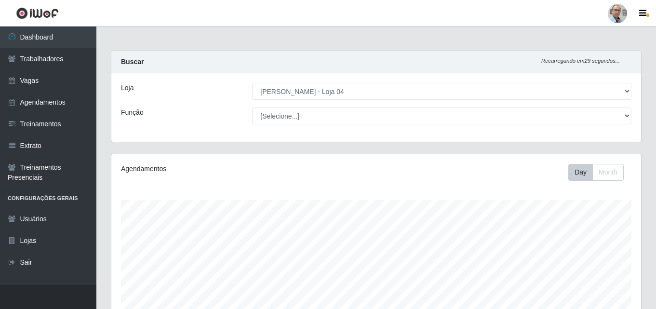
select select "251"
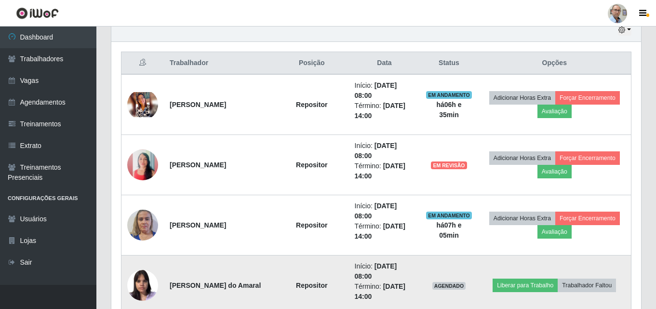
scroll to position [256, 0]
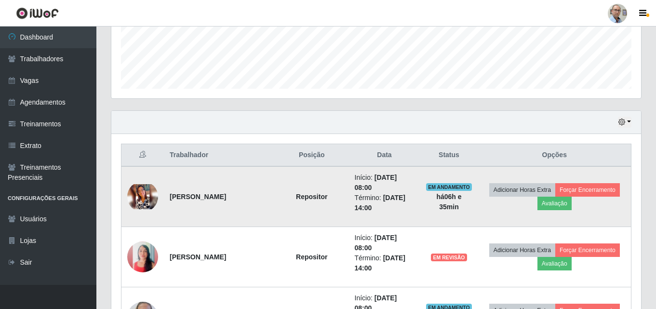
click at [140, 199] on img at bounding box center [142, 196] width 31 height 25
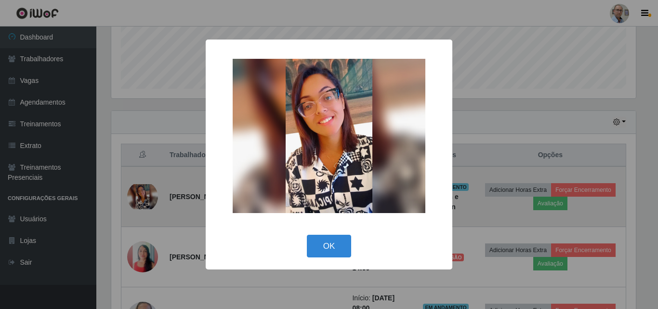
click at [140, 199] on div "× OK Cancel" at bounding box center [329, 154] width 658 height 309
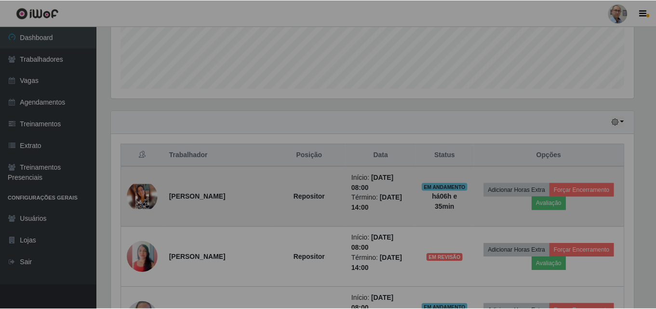
scroll to position [200, 529]
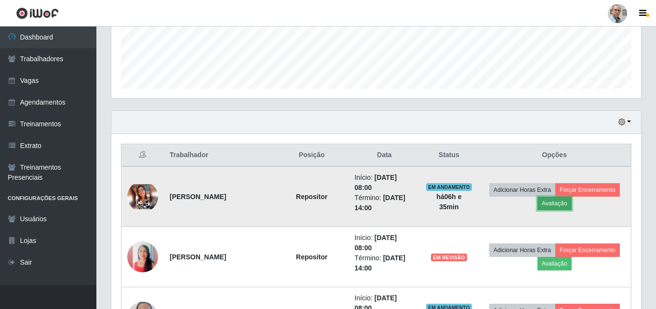
click at [555, 204] on button "Avaliação" at bounding box center [554, 203] width 34 height 13
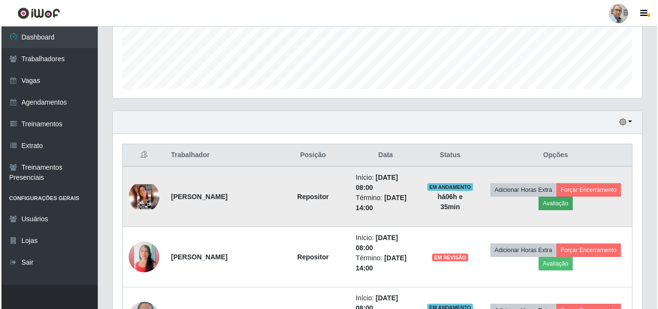
scroll to position [200, 525]
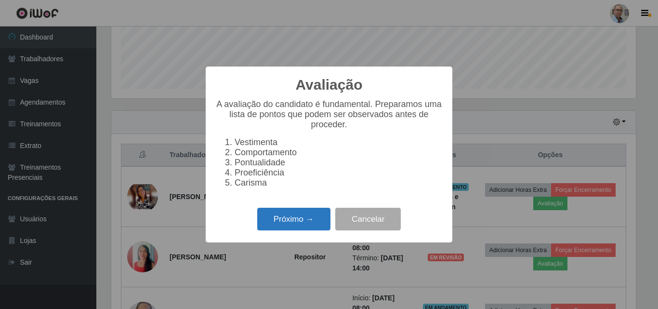
click at [310, 226] on button "Próximo →" at bounding box center [293, 219] width 73 height 23
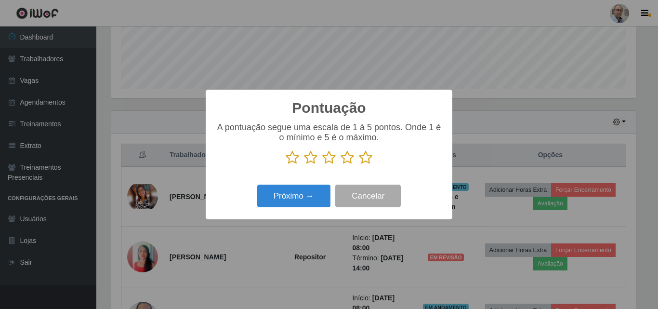
click at [368, 164] on icon at bounding box center [365, 157] width 13 height 14
click at [359, 165] on input "radio" at bounding box center [359, 165] width 0 height 0
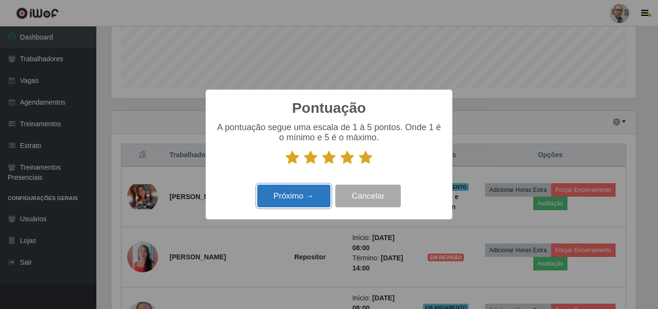
click at [308, 194] on button "Próximo →" at bounding box center [293, 195] width 73 height 23
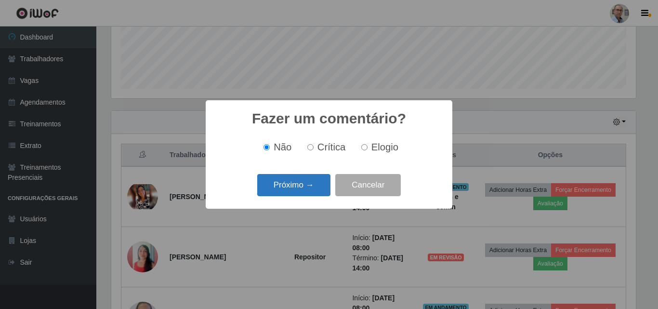
click at [303, 191] on button "Próximo →" at bounding box center [293, 185] width 73 height 23
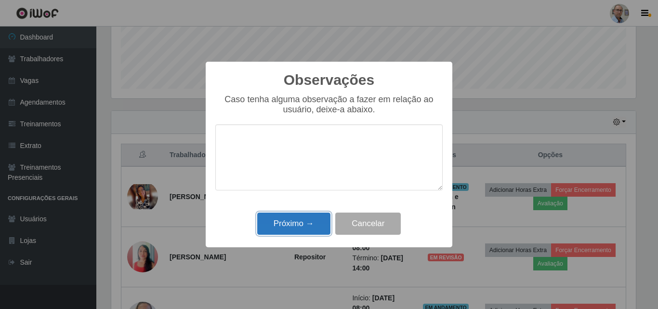
click at [292, 225] on button "Próximo →" at bounding box center [293, 223] width 73 height 23
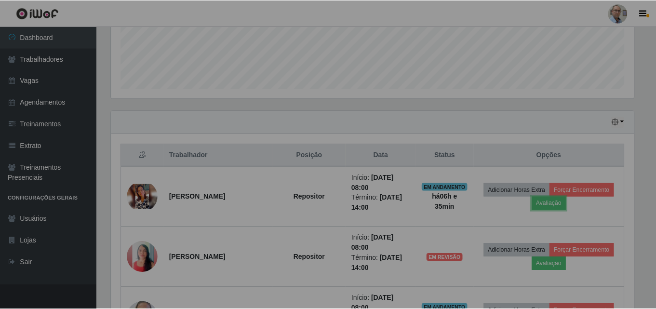
scroll to position [200, 529]
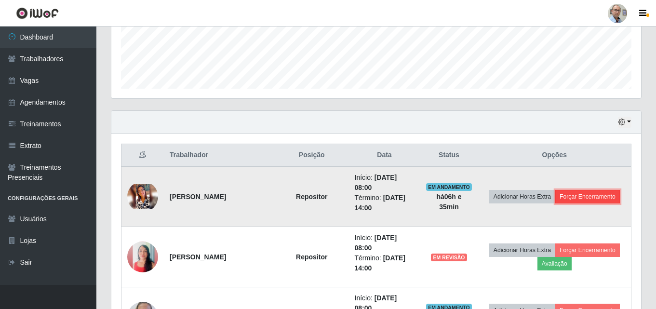
click at [595, 194] on button "Forçar Encerramento" at bounding box center [587, 196] width 65 height 13
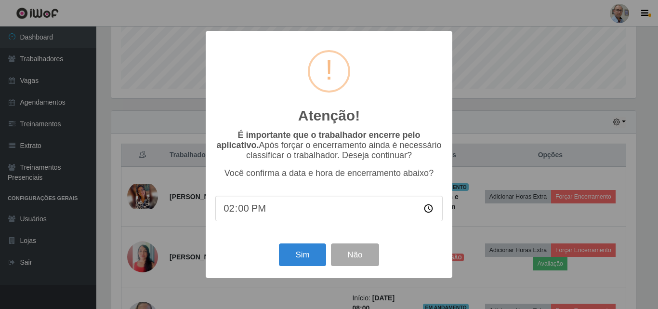
click at [242, 216] on input "14:00" at bounding box center [328, 209] width 227 height 26
type input "14:30"
click at [290, 217] on input "14:30" at bounding box center [328, 209] width 227 height 26
click at [294, 261] on button "Sim" at bounding box center [302, 254] width 47 height 23
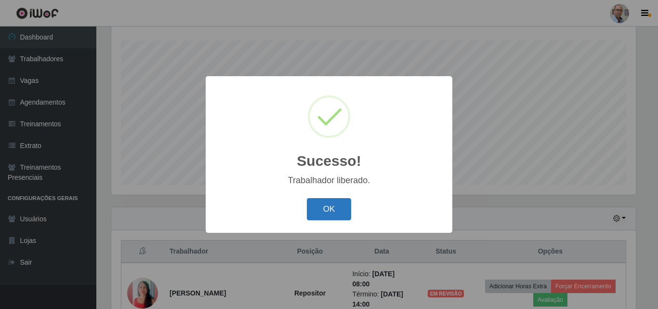
click at [345, 218] on button "OK" at bounding box center [329, 209] width 45 height 23
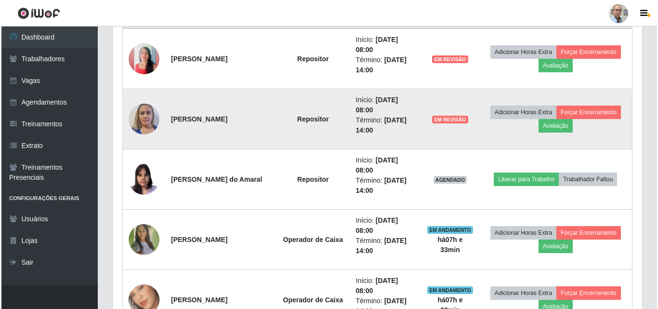
scroll to position [448, 0]
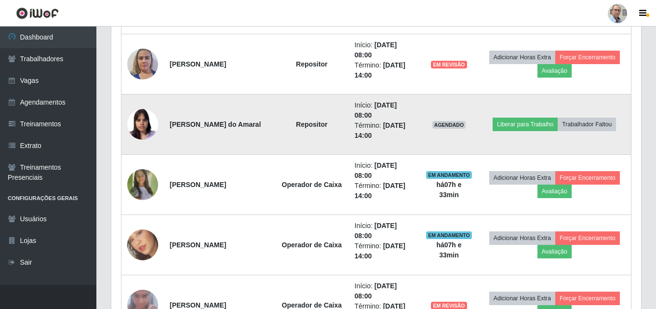
click at [132, 116] on img at bounding box center [142, 124] width 31 height 41
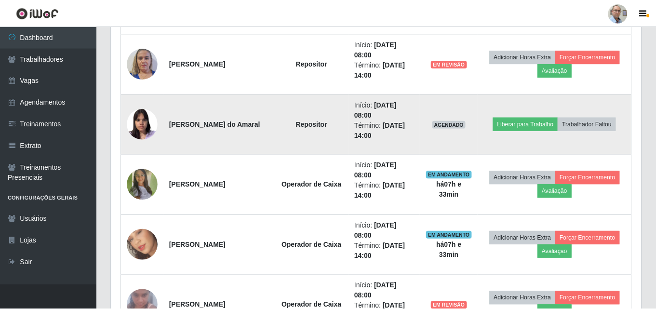
scroll to position [200, 525]
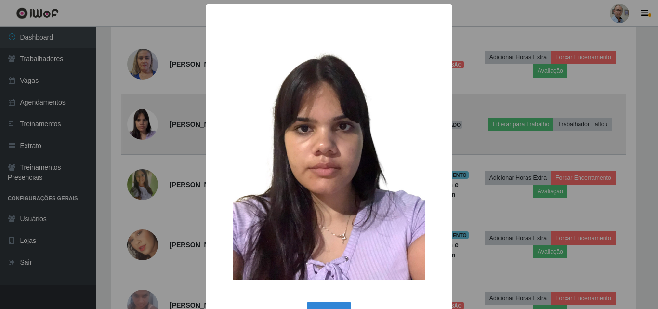
click at [132, 116] on div "× OK Cancel" at bounding box center [329, 154] width 658 height 309
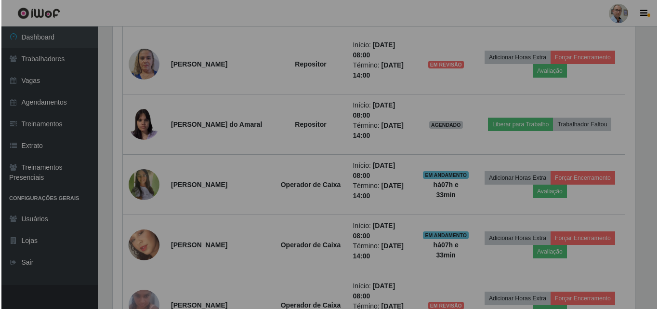
scroll to position [200, 529]
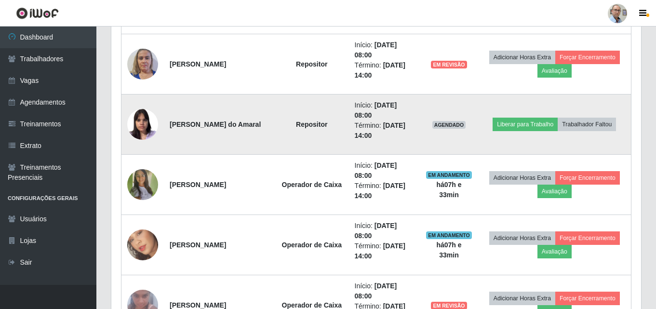
click at [614, 132] on td "Liberar para Trabalho Trabalhador Faltou" at bounding box center [554, 124] width 153 height 60
click at [611, 124] on button "Trabalhador Faltou" at bounding box center [586, 124] width 58 height 13
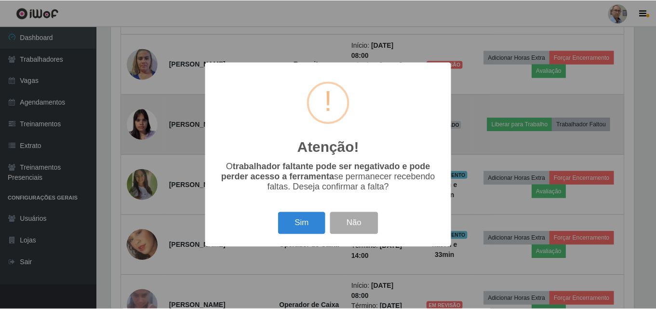
scroll to position [200, 525]
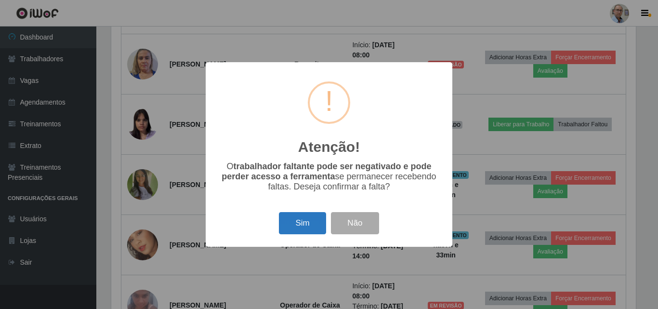
click at [307, 221] on button "Sim" at bounding box center [302, 223] width 47 height 23
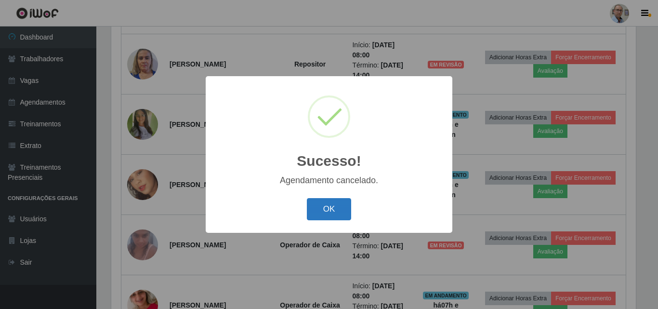
click at [330, 202] on button "OK" at bounding box center [329, 209] width 45 height 23
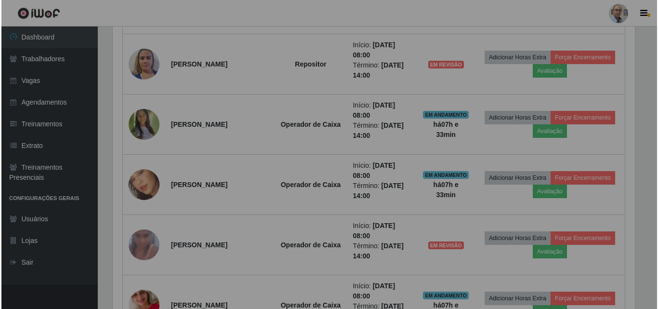
scroll to position [200, 529]
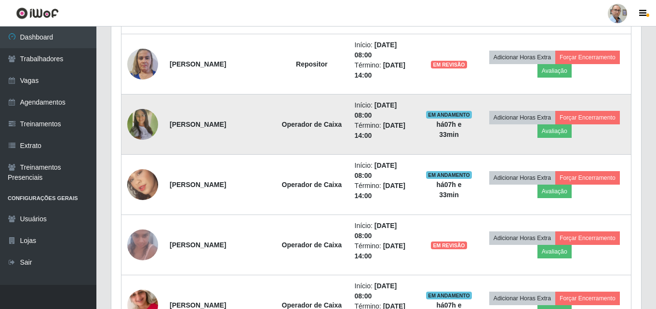
click at [140, 125] on img at bounding box center [142, 124] width 31 height 68
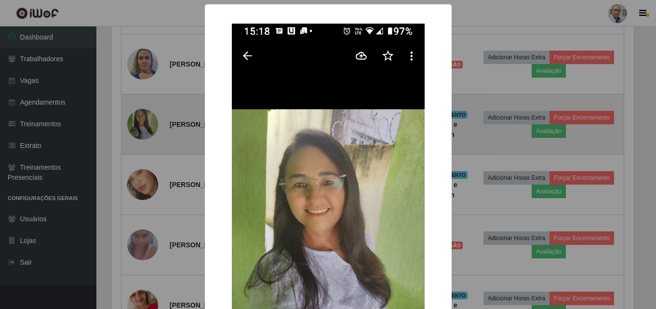
scroll to position [200, 525]
click at [140, 125] on div "× OK Cancel" at bounding box center [329, 154] width 658 height 309
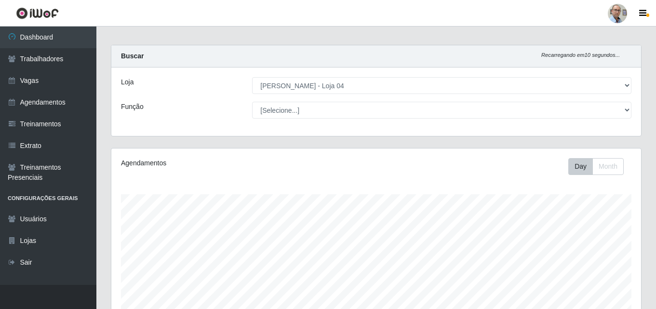
scroll to position [0, 0]
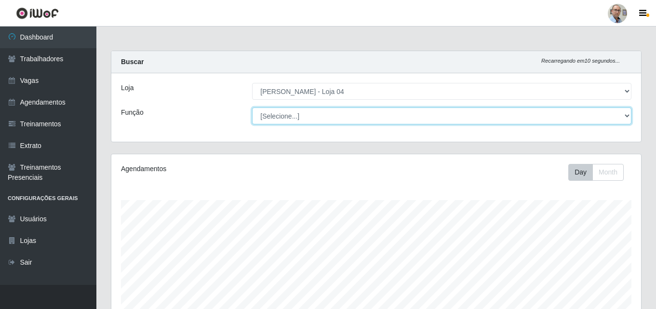
click at [461, 113] on select "[Selecione...] ASG ASG + ASG ++ Auxiliar de Depósito Auxiliar de Depósito + Aux…" at bounding box center [441, 115] width 379 height 17
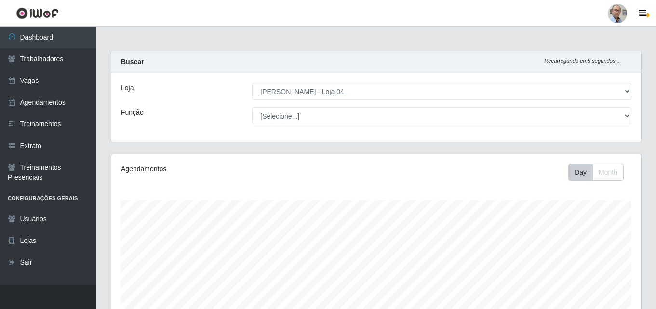
click at [159, 126] on div "Loja [Selecione...] Mar Vermelho - Loja 04 Função [Selecione...] ASG ASG + ASG …" at bounding box center [375, 107] width 529 height 68
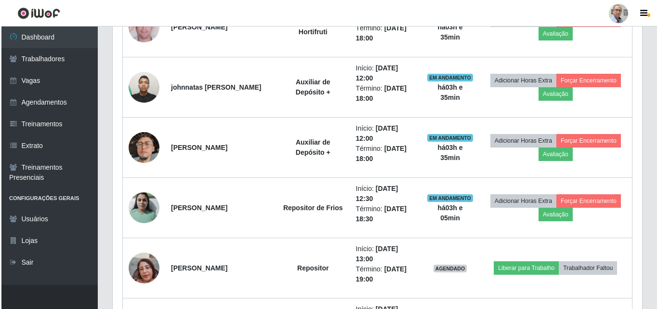
scroll to position [1301, 0]
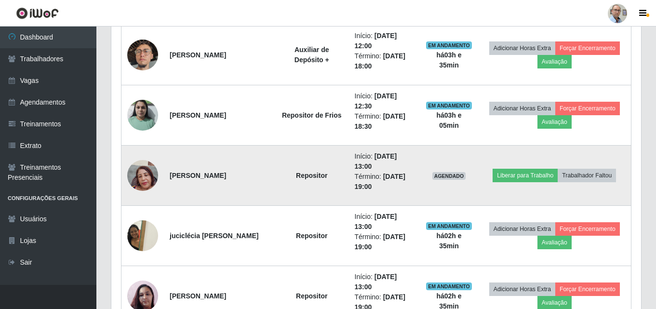
click at [138, 179] on img at bounding box center [142, 175] width 31 height 41
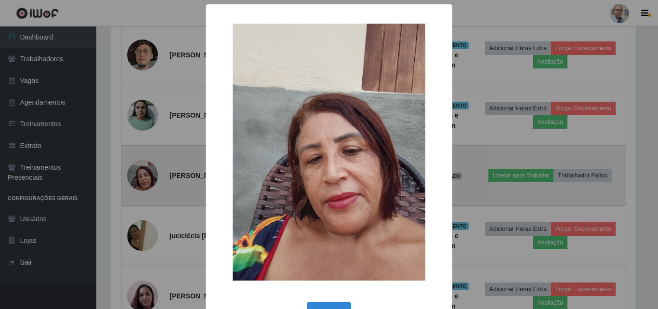
click at [138, 179] on div "× OK Cancel" at bounding box center [329, 154] width 658 height 309
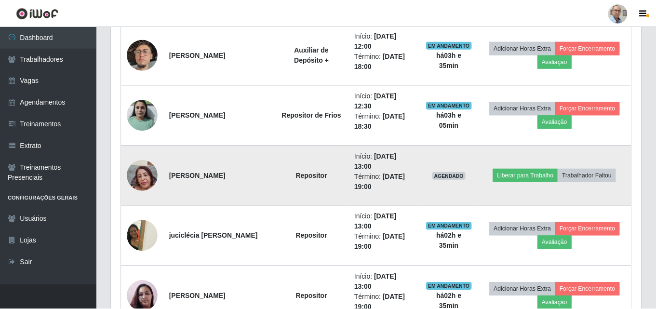
scroll to position [200, 529]
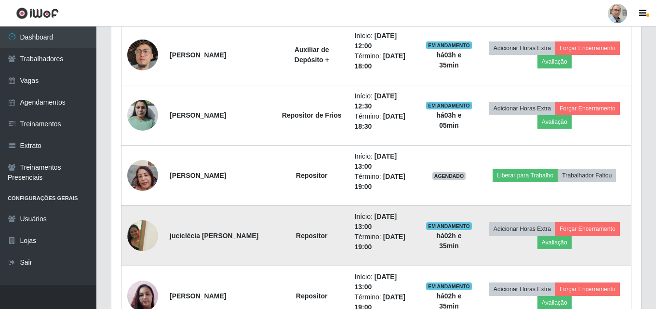
click at [137, 229] on img at bounding box center [142, 235] width 31 height 41
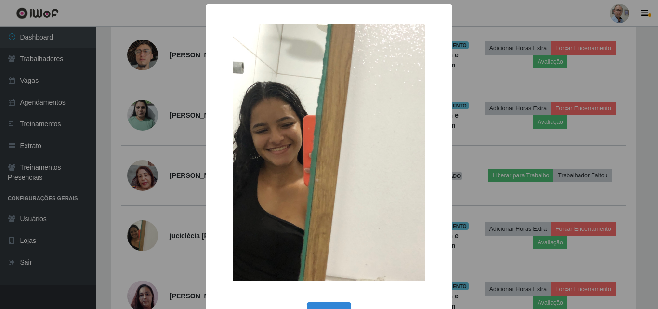
click at [136, 232] on div "× OK Cancel" at bounding box center [329, 154] width 658 height 309
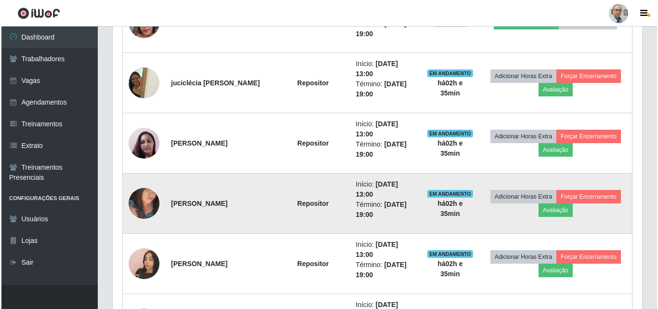
scroll to position [1590, 0]
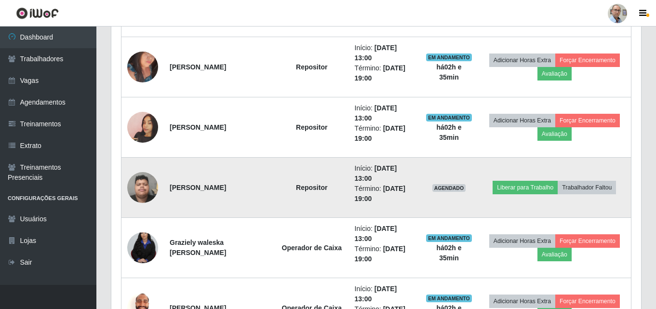
click at [140, 187] on img at bounding box center [142, 187] width 31 height 41
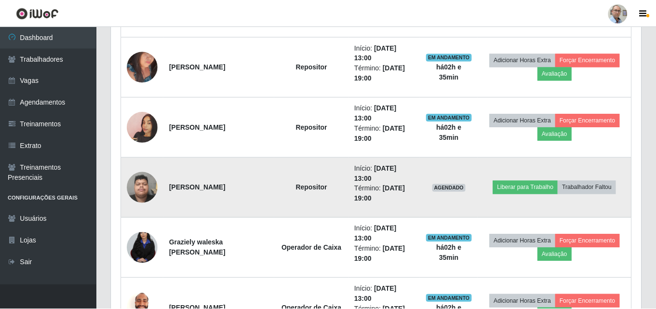
scroll to position [200, 525]
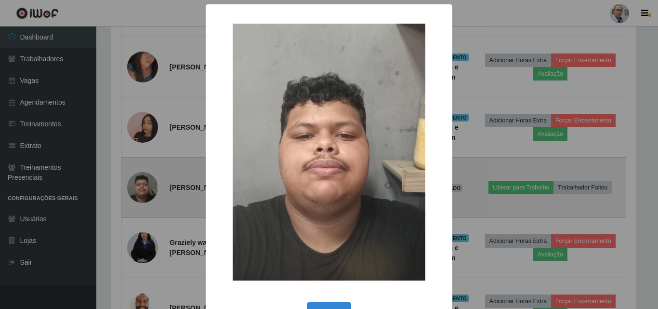
click at [140, 187] on div "× OK Cancel" at bounding box center [329, 154] width 658 height 309
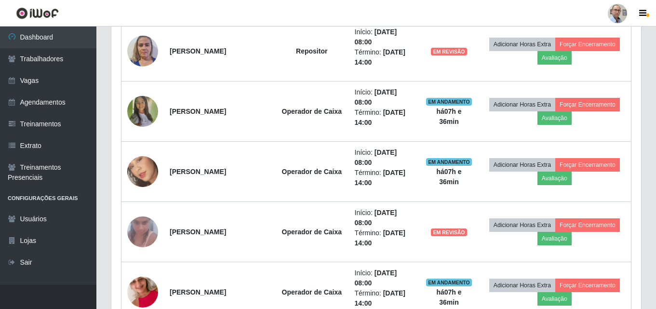
scroll to position [533, 0]
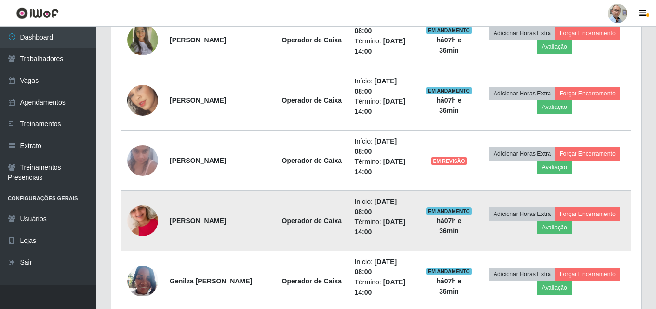
click at [133, 217] on img at bounding box center [142, 220] width 31 height 55
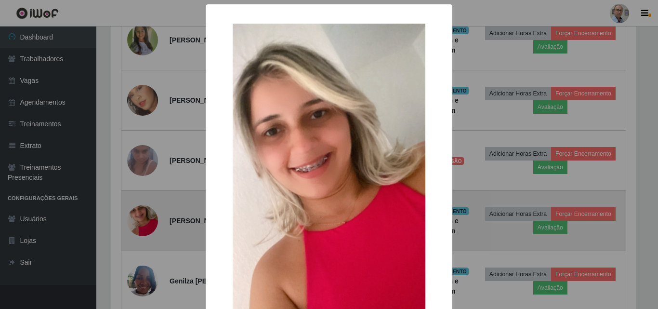
click at [133, 217] on div "× OK Cancel" at bounding box center [329, 154] width 658 height 309
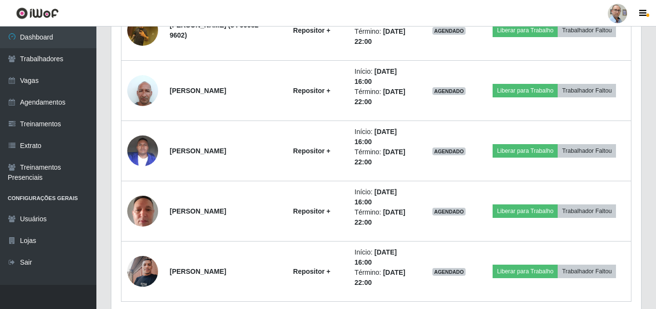
scroll to position [1930, 0]
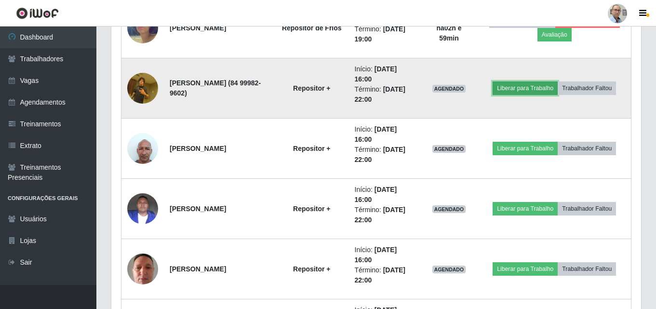
click at [515, 87] on button "Liberar para Trabalho" at bounding box center [524, 87] width 65 height 13
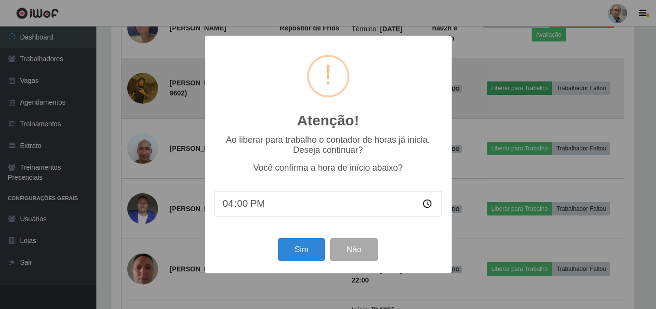
scroll to position [200, 525]
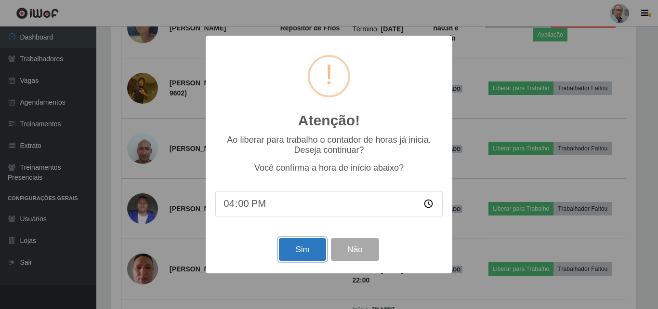
click at [315, 253] on button "Sim" at bounding box center [302, 249] width 47 height 23
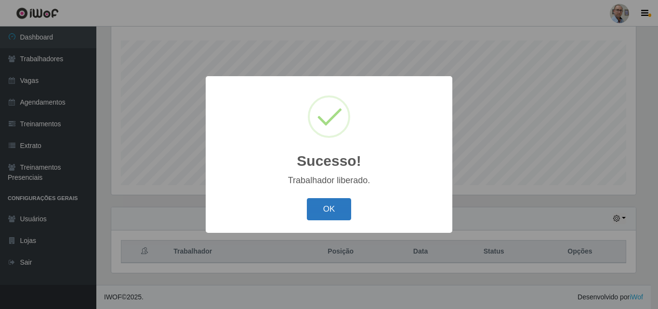
click at [332, 207] on button "OK" at bounding box center [329, 209] width 45 height 23
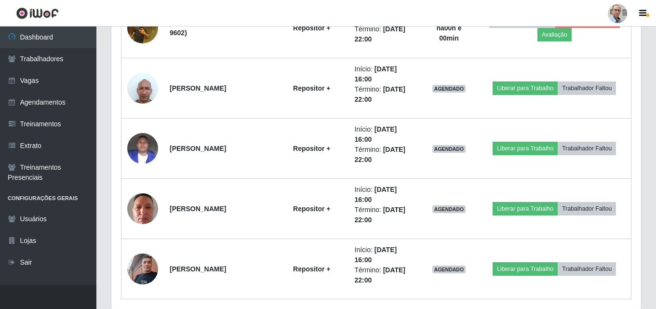
scroll to position [2026, 0]
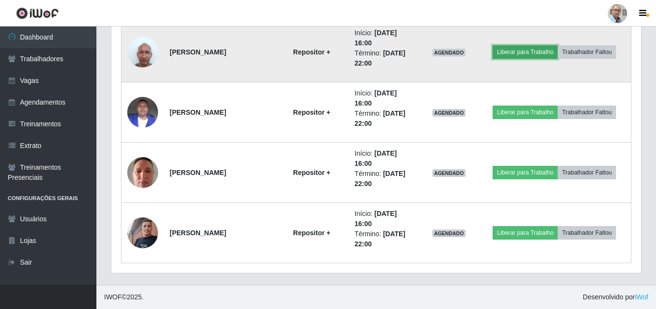
click at [521, 48] on button "Liberar para Trabalho" at bounding box center [524, 51] width 65 height 13
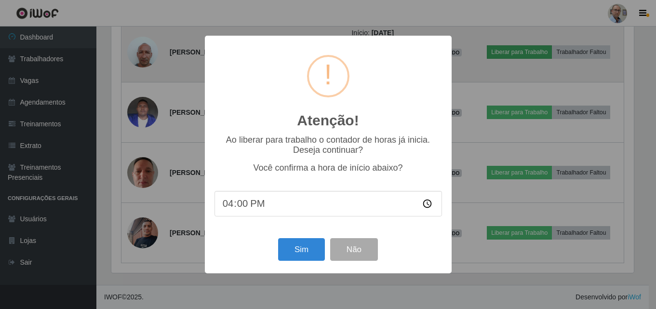
scroll to position [200, 525]
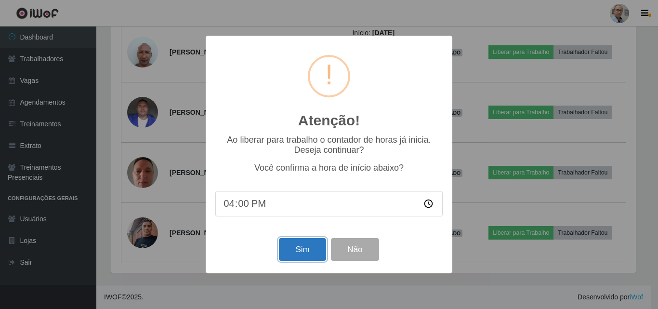
click at [307, 250] on button "Sim" at bounding box center [302, 249] width 47 height 23
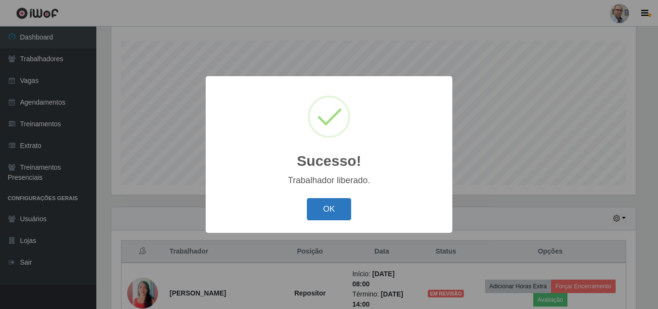
click at [329, 213] on button "OK" at bounding box center [329, 209] width 45 height 23
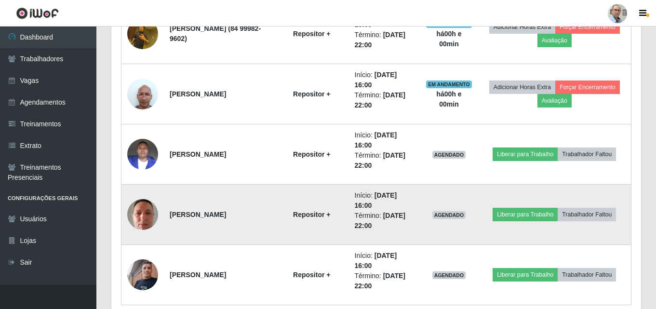
scroll to position [2026, 0]
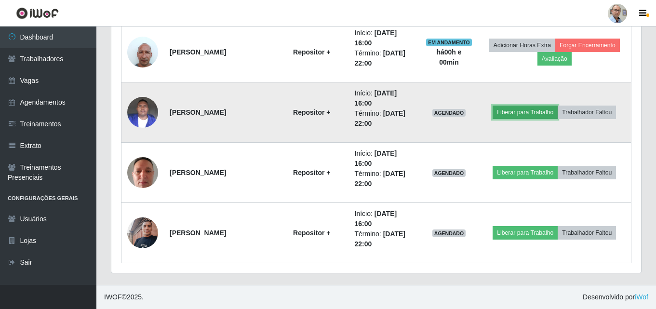
click at [519, 112] on button "Liberar para Trabalho" at bounding box center [524, 111] width 65 height 13
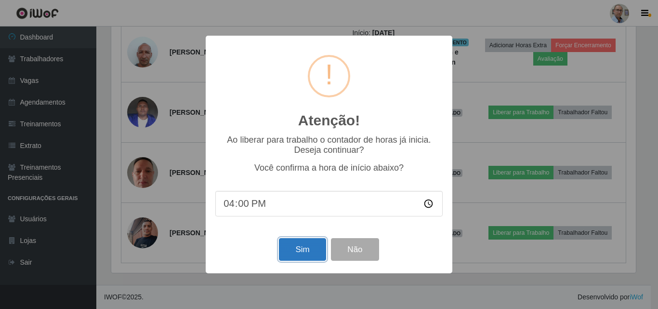
click at [311, 249] on button "Sim" at bounding box center [302, 249] width 47 height 23
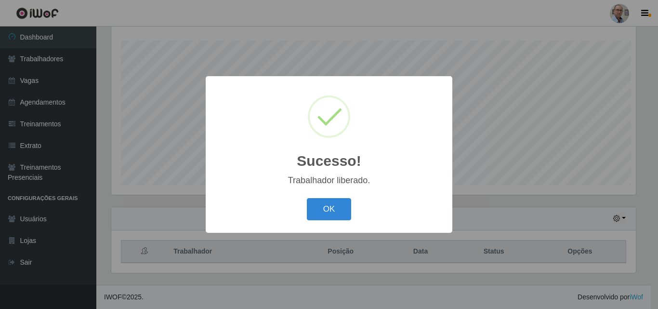
scroll to position [0, 0]
click at [338, 209] on button "OK" at bounding box center [329, 209] width 45 height 23
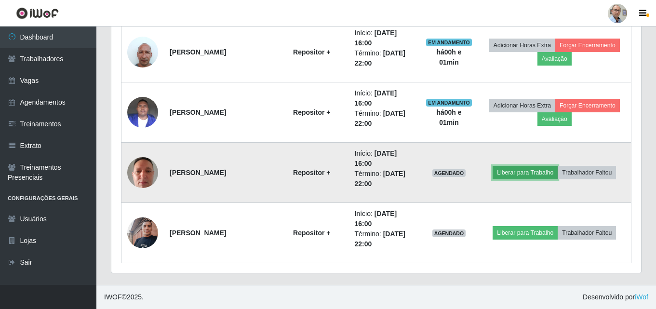
click at [527, 171] on button "Liberar para Trabalho" at bounding box center [524, 172] width 65 height 13
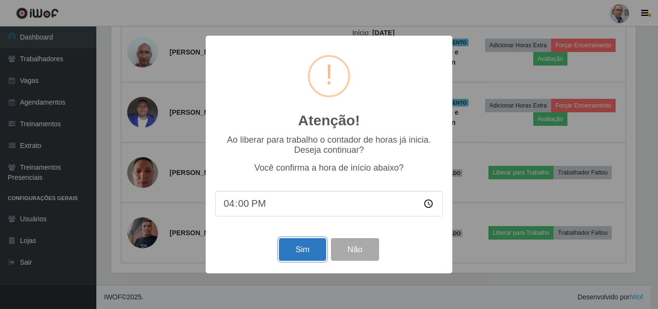
click at [313, 251] on button "Sim" at bounding box center [302, 249] width 47 height 23
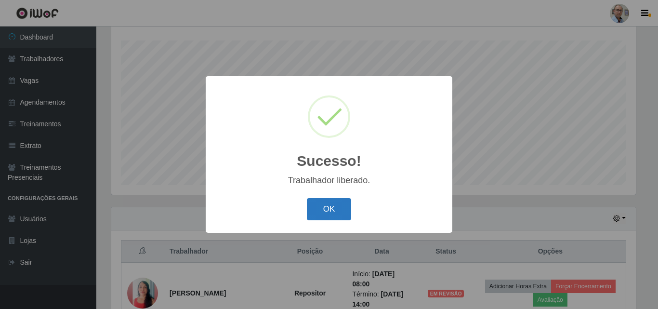
click at [323, 209] on button "OK" at bounding box center [329, 209] width 45 height 23
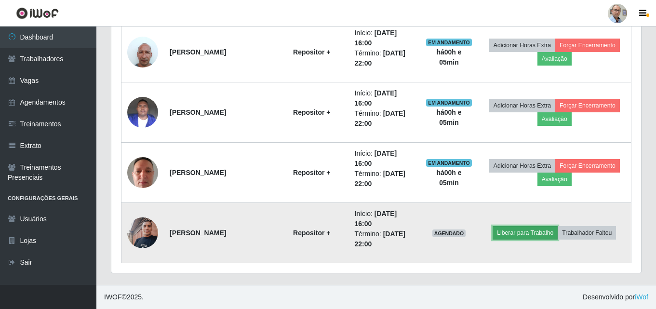
click at [517, 234] on button "Liberar para Trabalho" at bounding box center [524, 232] width 65 height 13
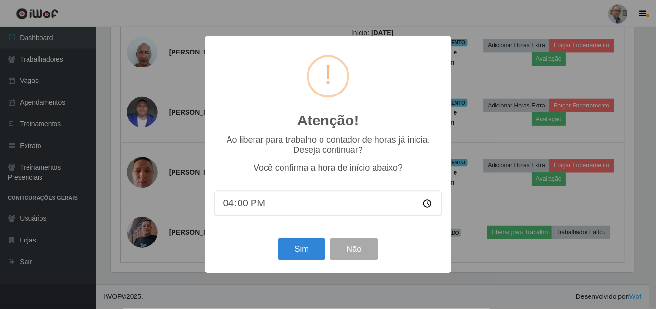
scroll to position [200, 525]
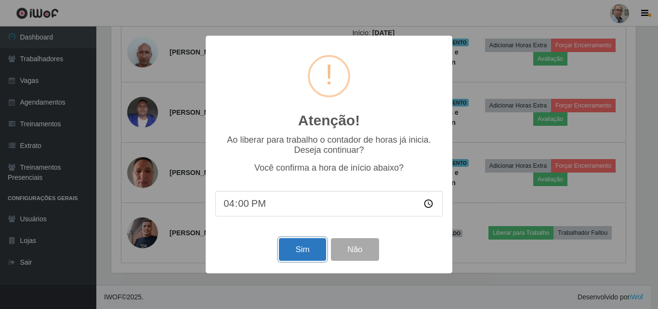
click at [302, 251] on button "Sim" at bounding box center [302, 249] width 47 height 23
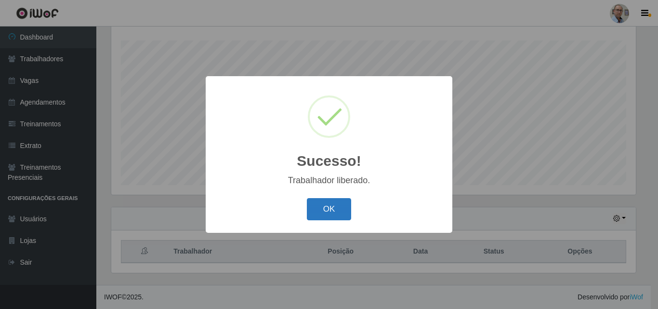
click at [327, 212] on button "OK" at bounding box center [329, 209] width 45 height 23
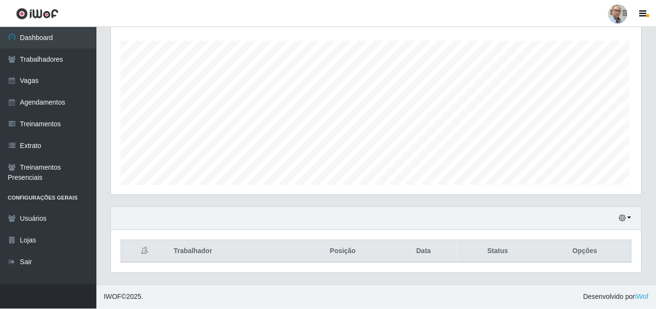
scroll to position [200, 529]
